Goal: Task Accomplishment & Management: Manage account settings

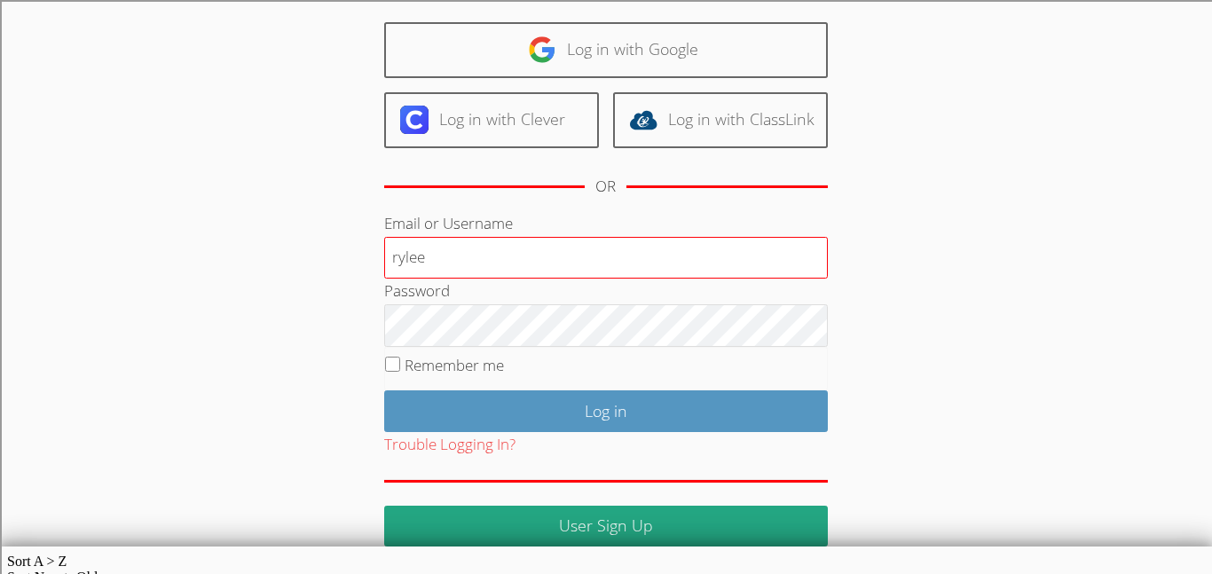
scroll to position [110, 0]
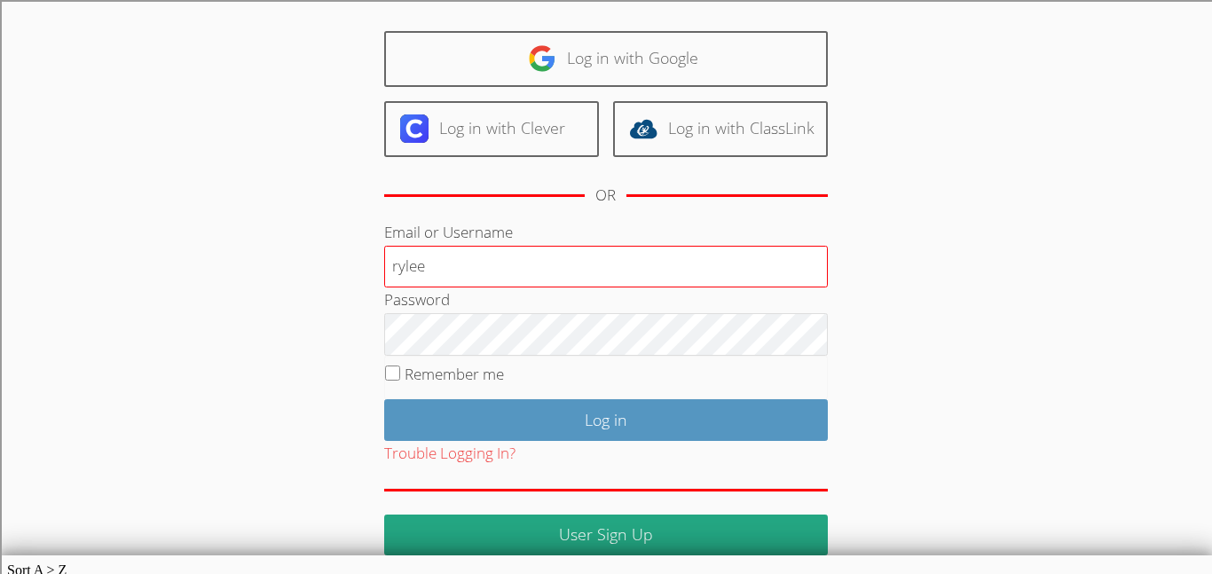
type input "rylee"
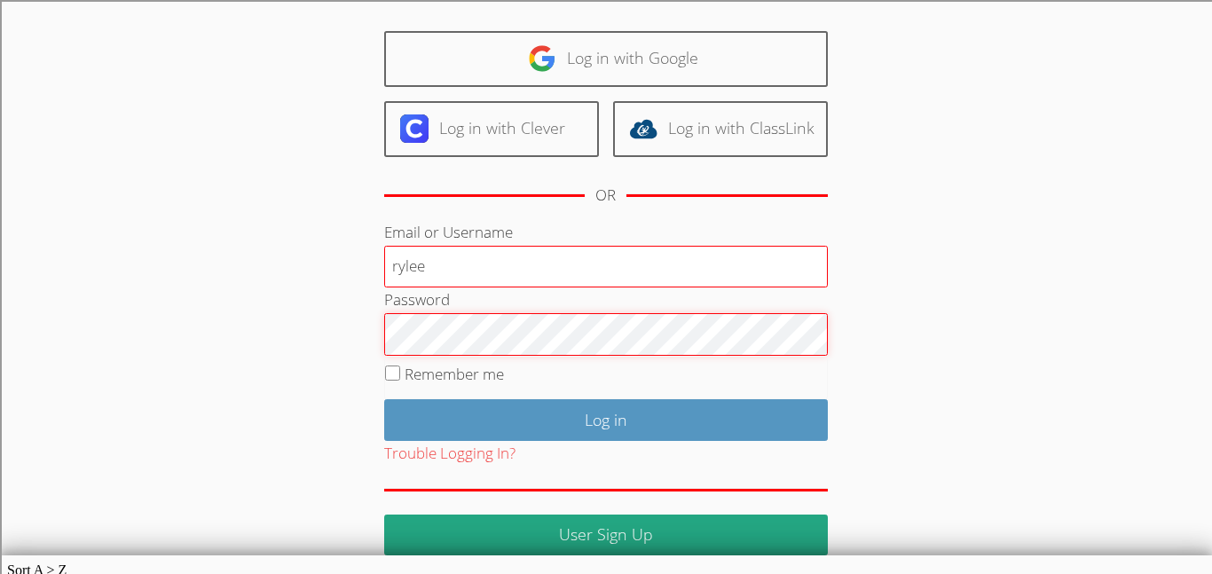
click at [384, 399] on input "Log in" at bounding box center [606, 420] width 444 height 42
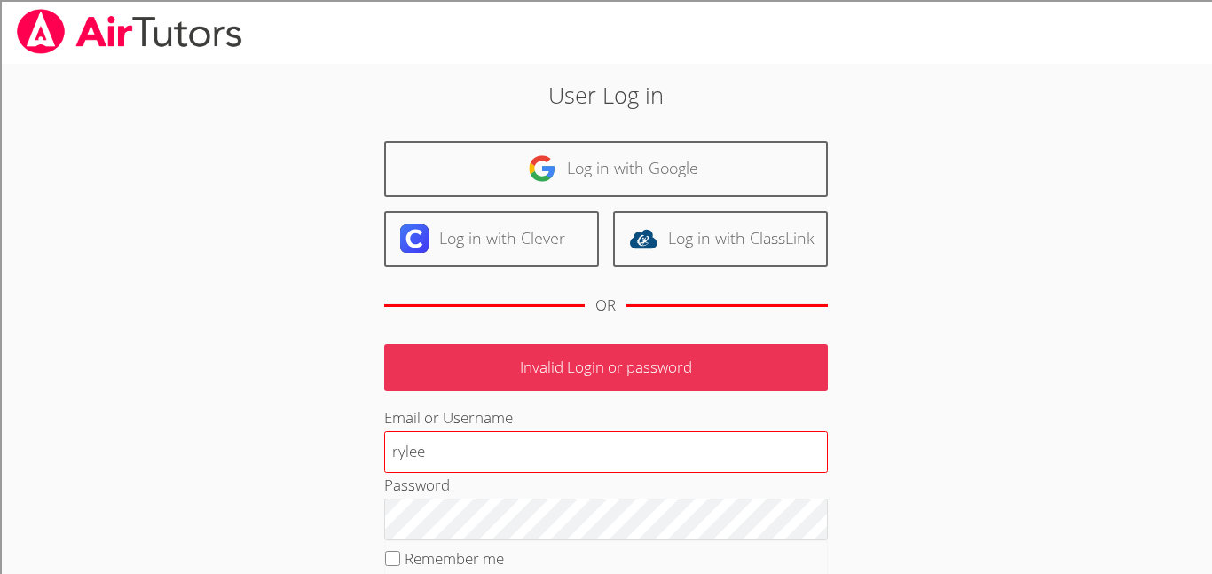
click at [446, 468] on input "rylee" at bounding box center [606, 452] width 444 height 43
type input "r"
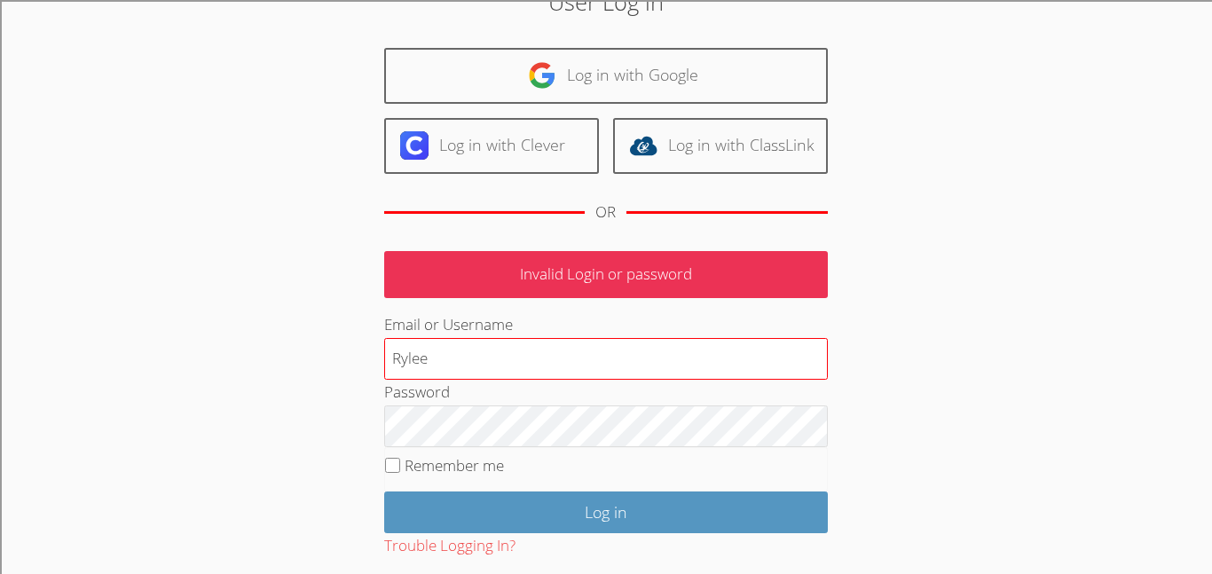
scroll to position [157, 0]
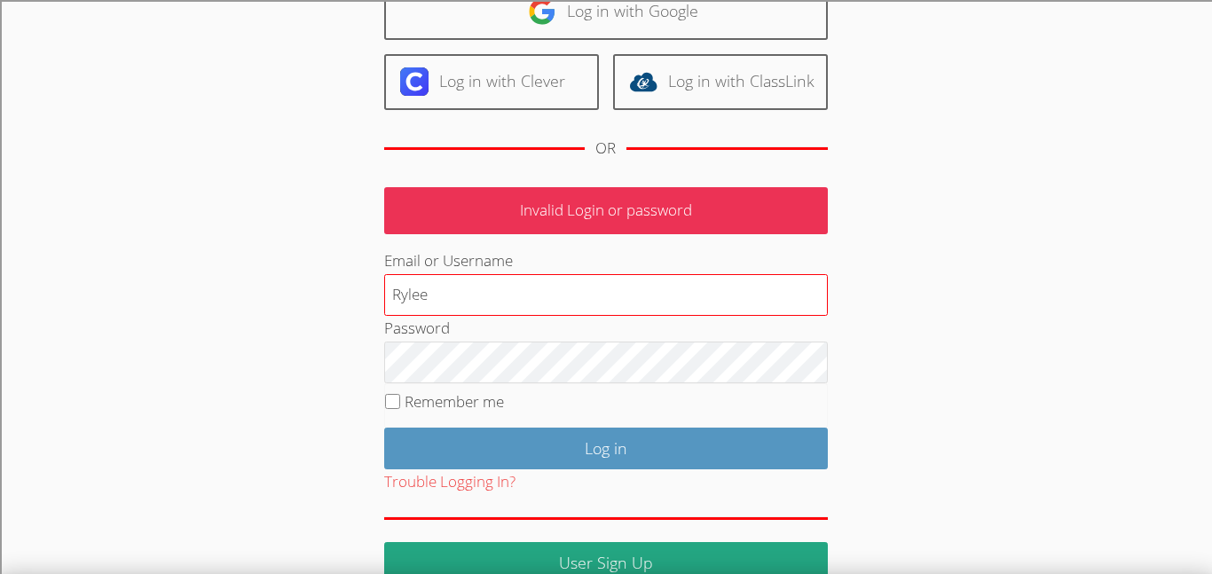
type input "Rylee"
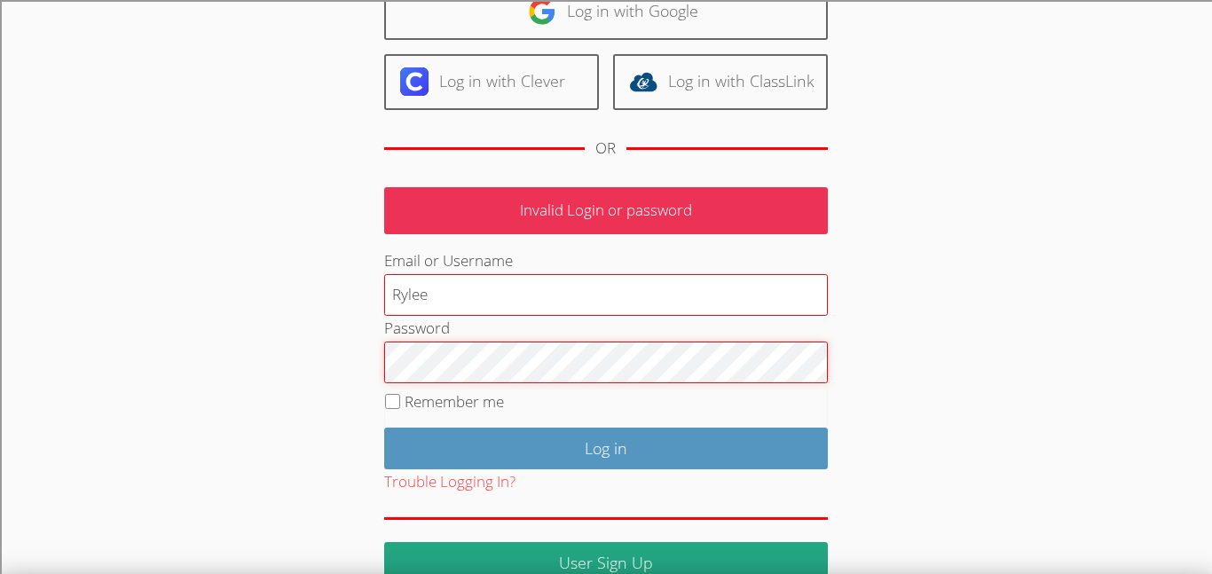
click at [384, 428] on input "Log in" at bounding box center [606, 449] width 444 height 42
